Goal: Task Accomplishment & Management: Use online tool/utility

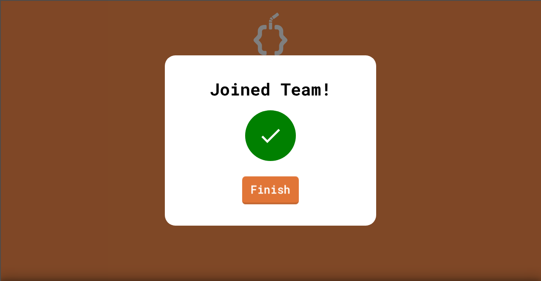
click at [275, 189] on link "Finish" at bounding box center [270, 190] width 57 height 28
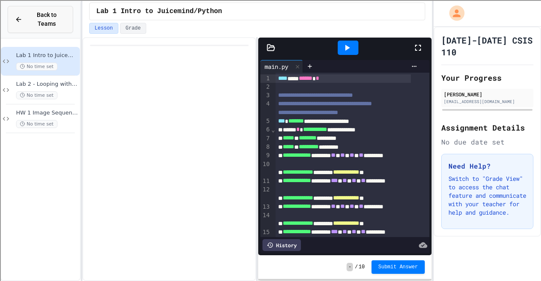
click at [51, 13] on span "Back to Teams" at bounding box center [46, 20] width 38 height 18
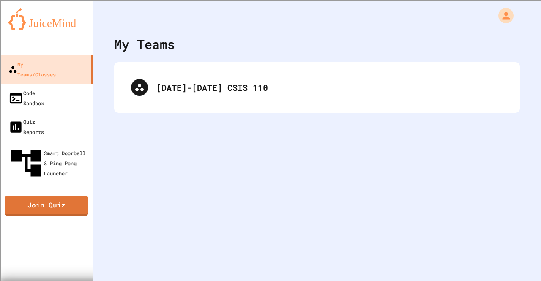
click at [160, 178] on div "My Teams [DATE]-[DATE] CSIS 110" at bounding box center [317, 140] width 448 height 281
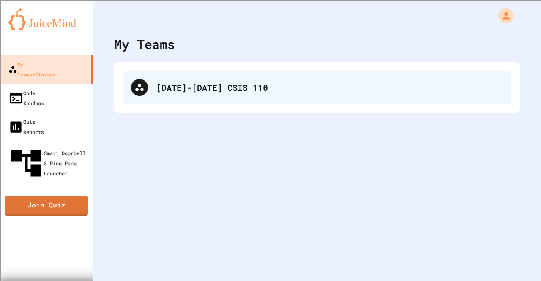
click at [180, 84] on div "[DATE]-[DATE] CSIS 110" at bounding box center [329, 87] width 346 height 13
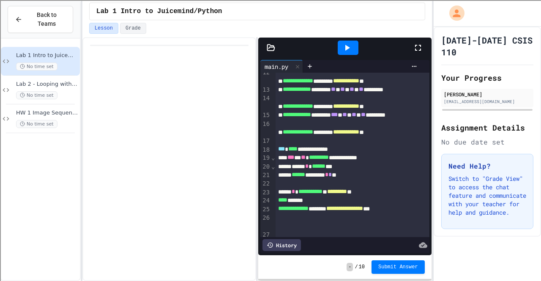
scroll to position [141, 0]
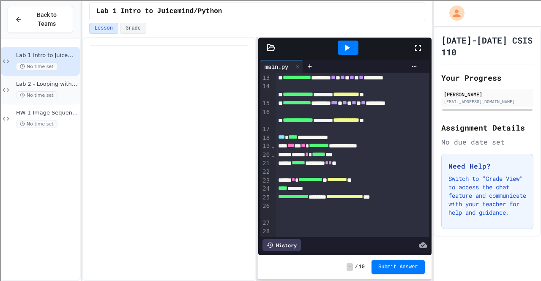
click at [56, 91] on div "No time set" at bounding box center [47, 95] width 62 height 8
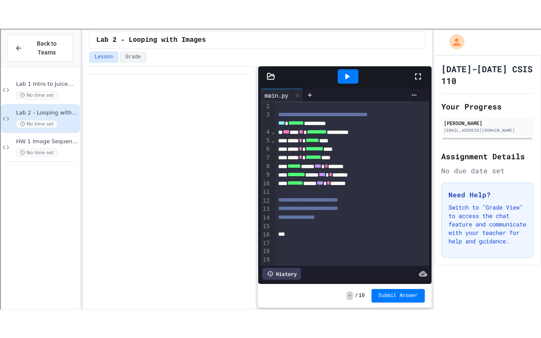
scroll to position [21, 0]
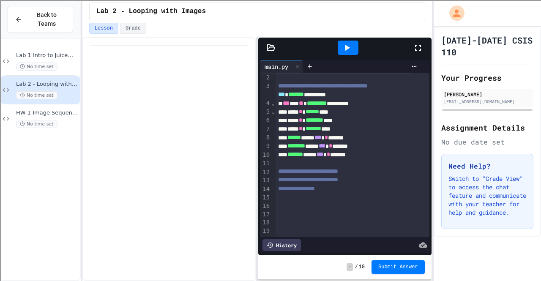
click at [418, 43] on icon at bounding box center [418, 48] width 10 height 10
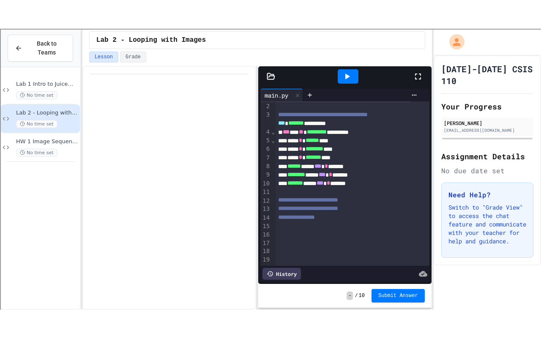
scroll to position [0, 0]
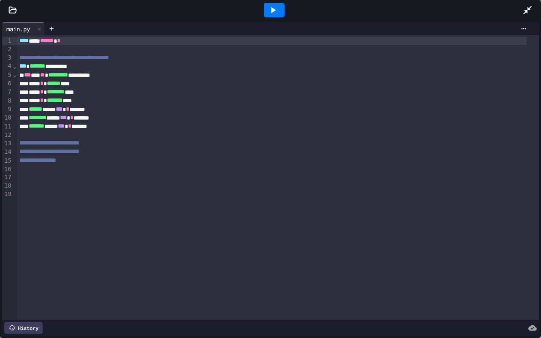
click at [11, 8] on icon at bounding box center [12, 10] width 8 height 8
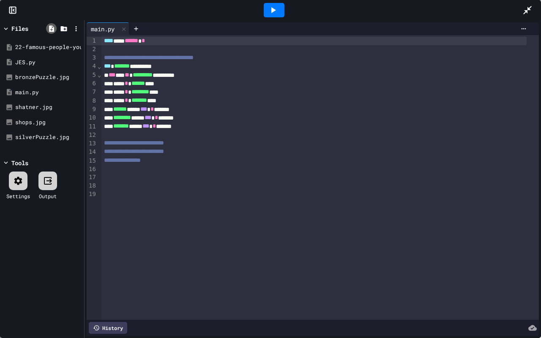
click at [50, 27] on icon at bounding box center [51, 28] width 5 height 6
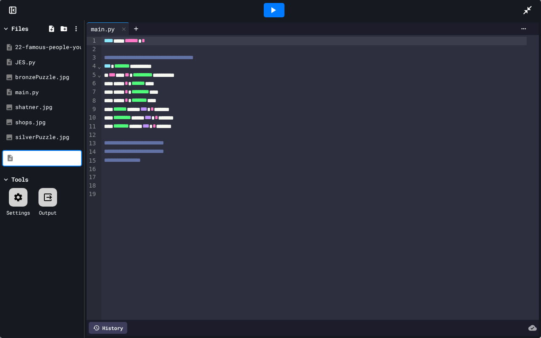
click at [164, 179] on div at bounding box center [313, 177] width 425 height 8
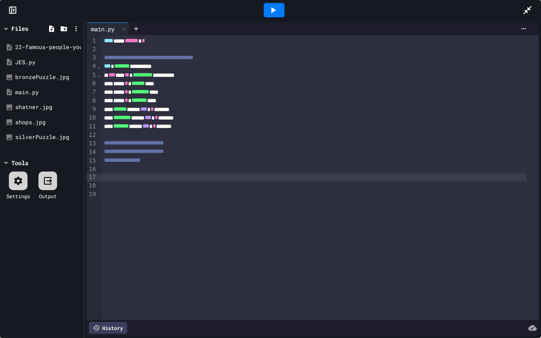
click at [7, 25] on icon at bounding box center [6, 29] width 8 height 8
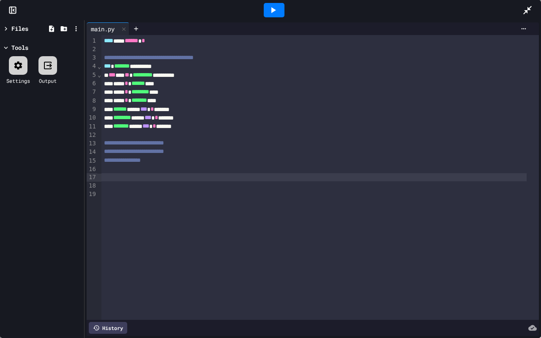
click at [7, 28] on icon at bounding box center [6, 29] width 3 height 4
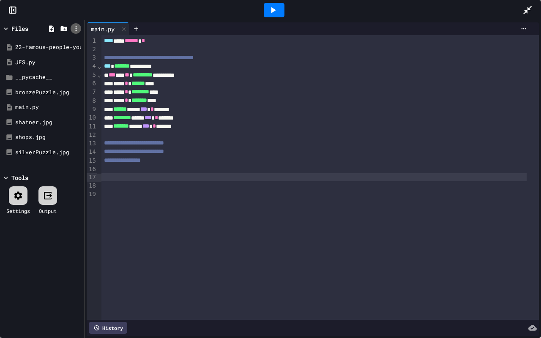
click at [78, 28] on icon at bounding box center [76, 29] width 8 height 8
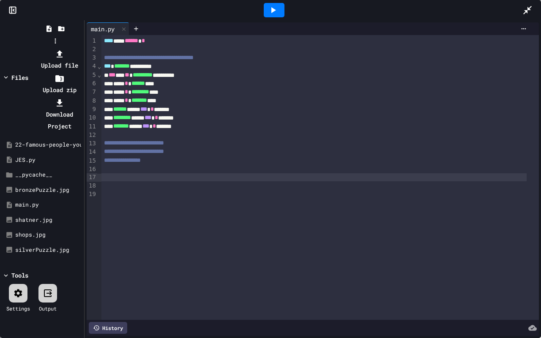
click at [82, 48] on div at bounding box center [59, 54] width 45 height 12
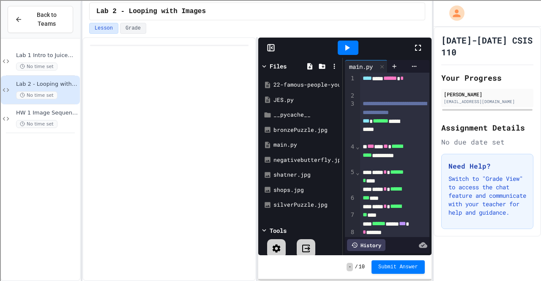
click at [422, 43] on icon at bounding box center [418, 48] width 10 height 10
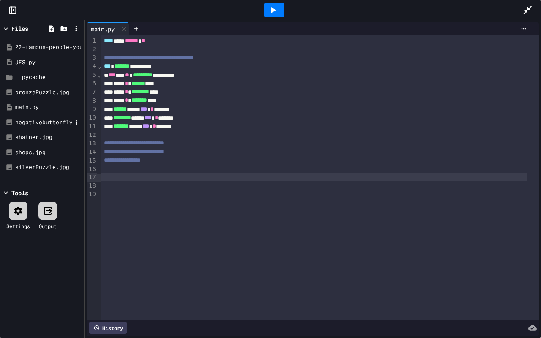
click at [44, 120] on div "negativebutterfly.jpg" at bounding box center [43, 122] width 57 height 8
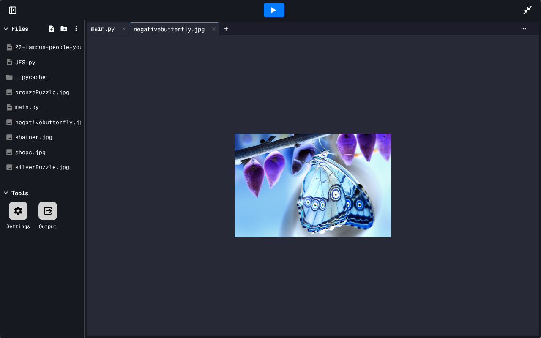
click at [111, 25] on div "main.py" at bounding box center [103, 28] width 32 height 9
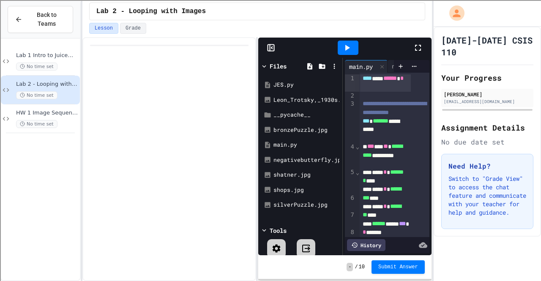
click at [420, 46] on icon at bounding box center [418, 48] width 6 height 6
click at [421, 47] on icon at bounding box center [418, 48] width 10 height 10
click at [416, 50] on icon at bounding box center [418, 48] width 6 height 6
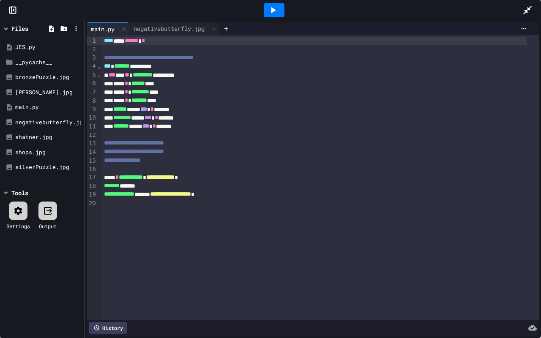
click at [274, 5] on icon at bounding box center [273, 10] width 10 height 10
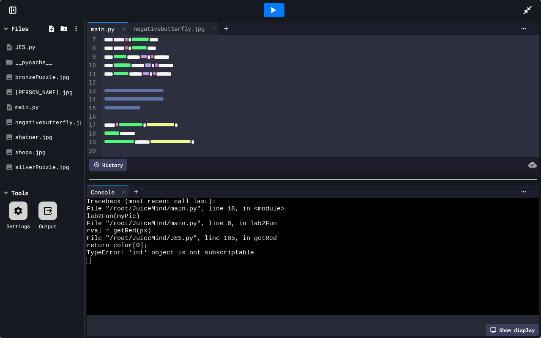
scroll to position [62, 0]
click at [174, 122] on span "**********" at bounding box center [160, 125] width 28 height 6
click at [277, 11] on icon at bounding box center [273, 10] width 10 height 10
click at [174, 122] on span "**********" at bounding box center [160, 125] width 28 height 6
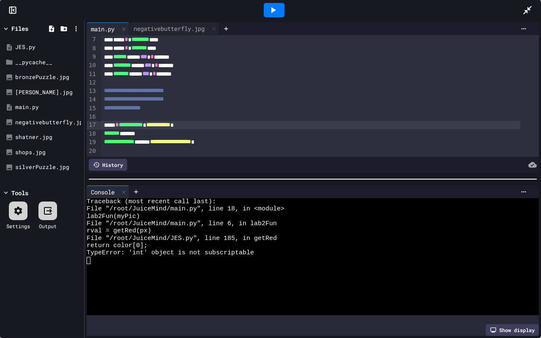
click at [280, 12] on div at bounding box center [274, 10] width 21 height 14
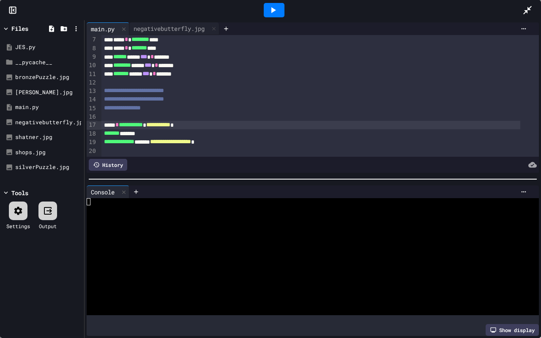
click at [271, 10] on icon at bounding box center [273, 10] width 10 height 10
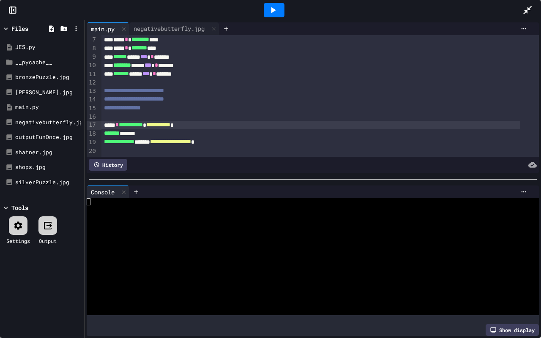
click at [170, 122] on span "**********" at bounding box center [158, 125] width 24 height 6
click at [268, 11] on icon at bounding box center [273, 10] width 10 height 10
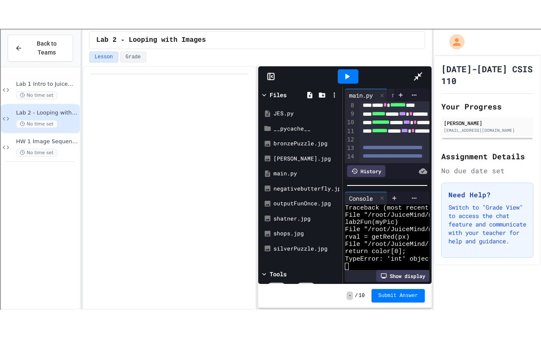
scroll to position [88, 0]
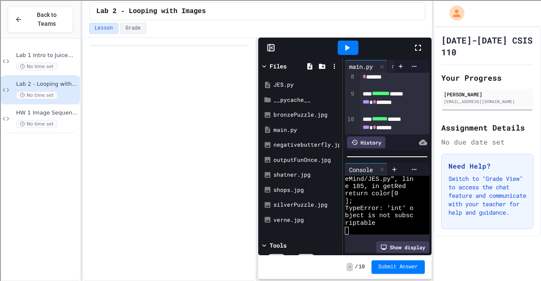
click at [416, 46] on icon at bounding box center [418, 48] width 10 height 10
